Goal: Learn about a topic: Learn about a topic

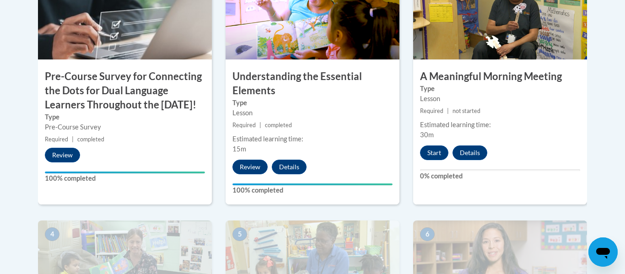
scroll to position [364, 0]
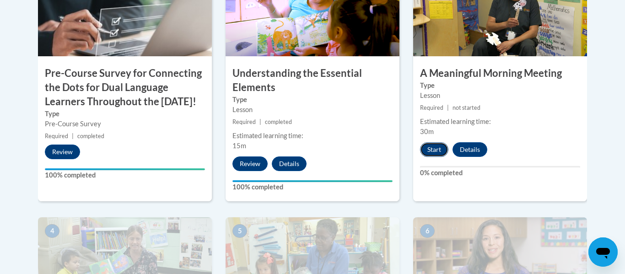
click at [436, 149] on button "Start" at bounding box center [434, 149] width 28 height 15
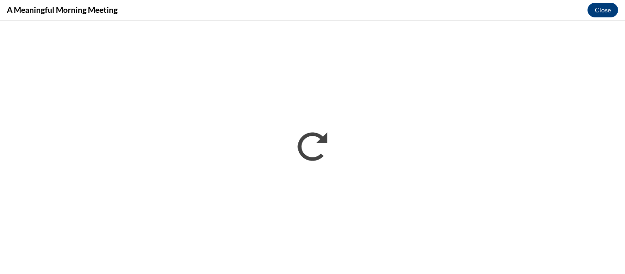
scroll to position [0, 0]
